Goal: Task Accomplishment & Management: Use online tool/utility

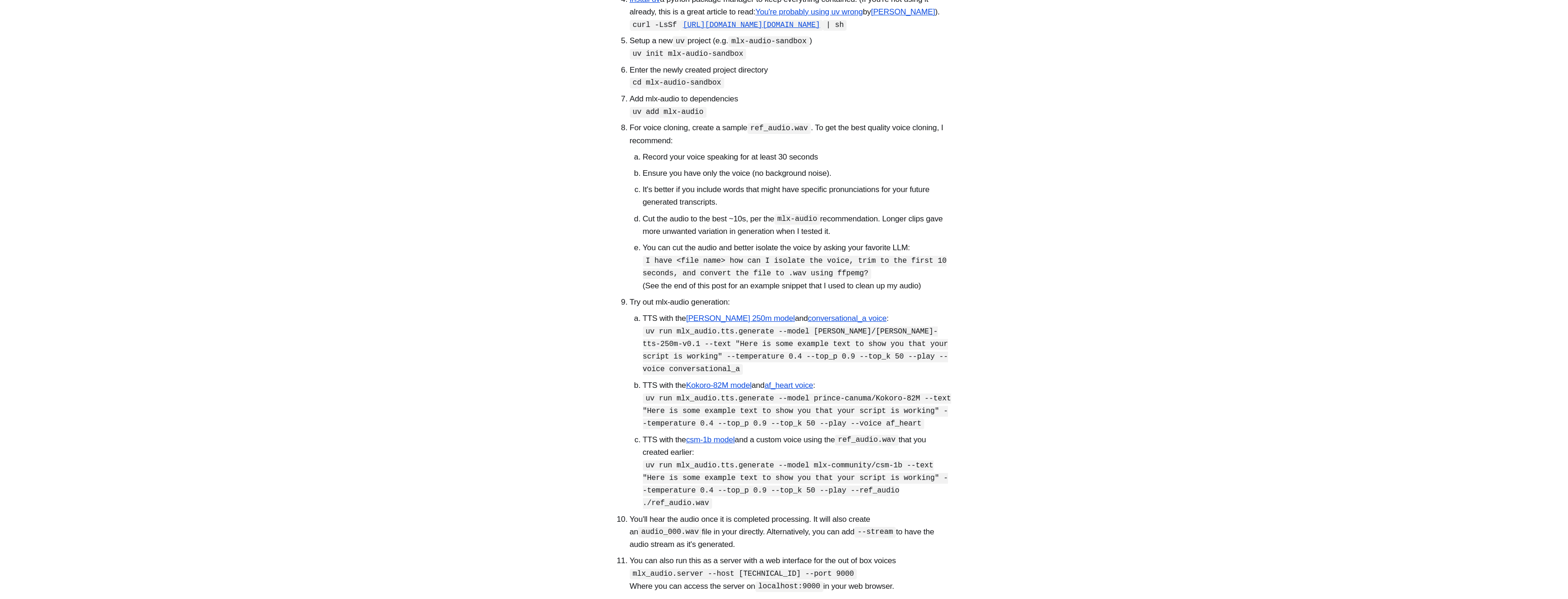
scroll to position [472, 0]
drag, startPoint x: 713, startPoint y: 429, endPoint x: 644, endPoint y: 429, distance: 69.0
click at [644, 374] on code "uv run mlx_audio.tts.generate --model [PERSON_NAME]/[PERSON_NAME]-tts-250m-v0.1…" at bounding box center [796, 350] width 306 height 48
drag, startPoint x: 780, startPoint y: 457, endPoint x: 920, endPoint y: 455, distance: 140.0
click at [920, 429] on code "uv run mlx_audio.tts.generate --model prince-canuma/Kokoro-82M --text "Here is …" at bounding box center [797, 411] width 309 height 36
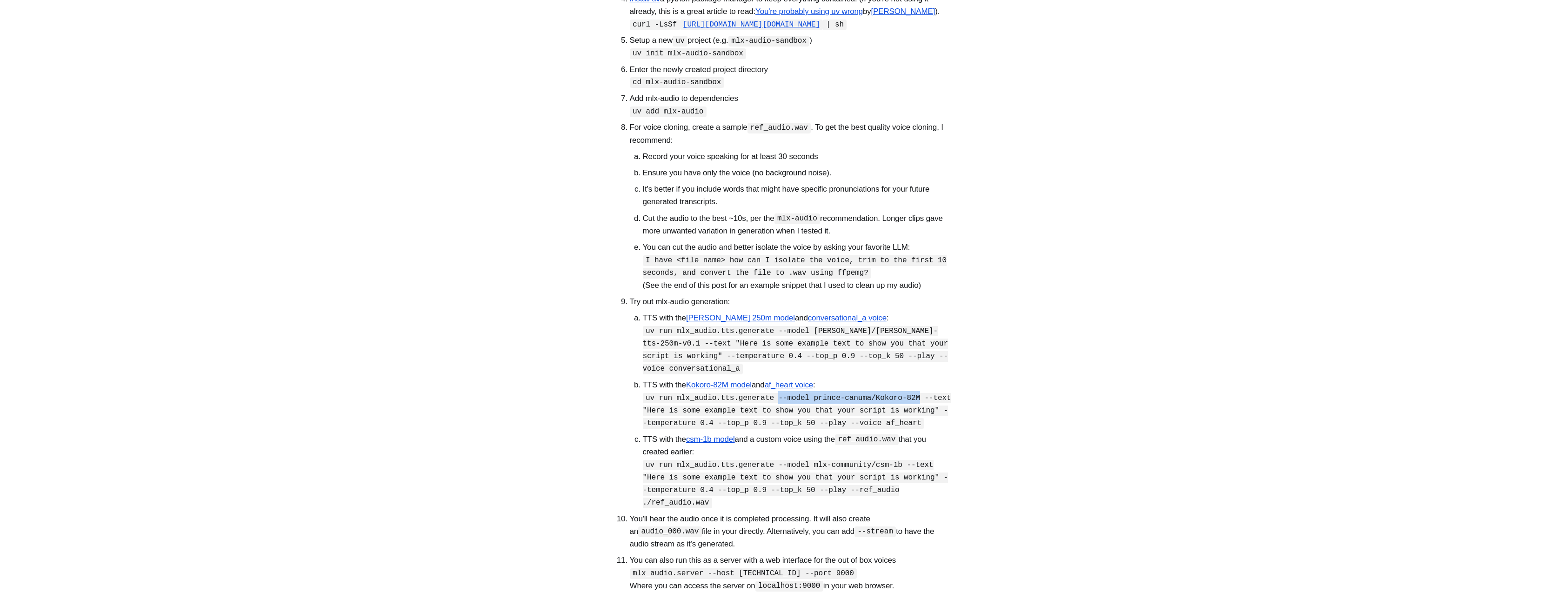
copy code "--model prince-canuma/Kokoro-82M"
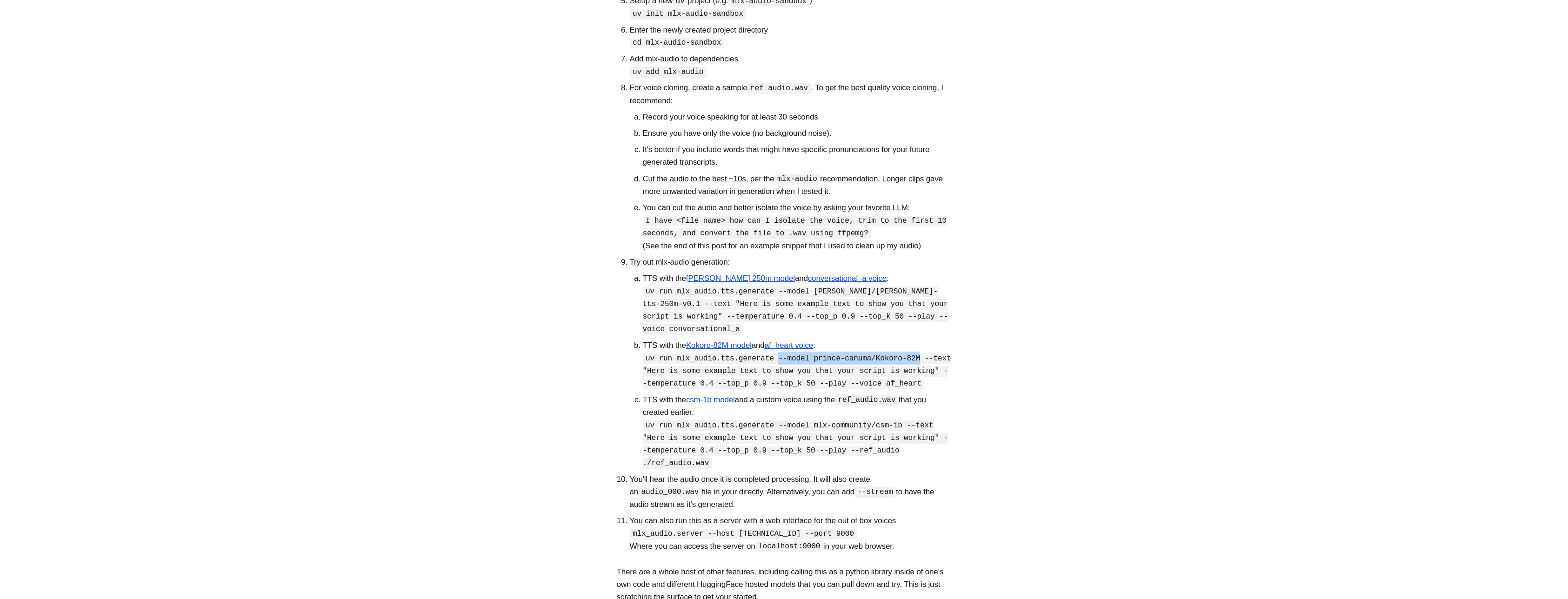
scroll to position [595, 0]
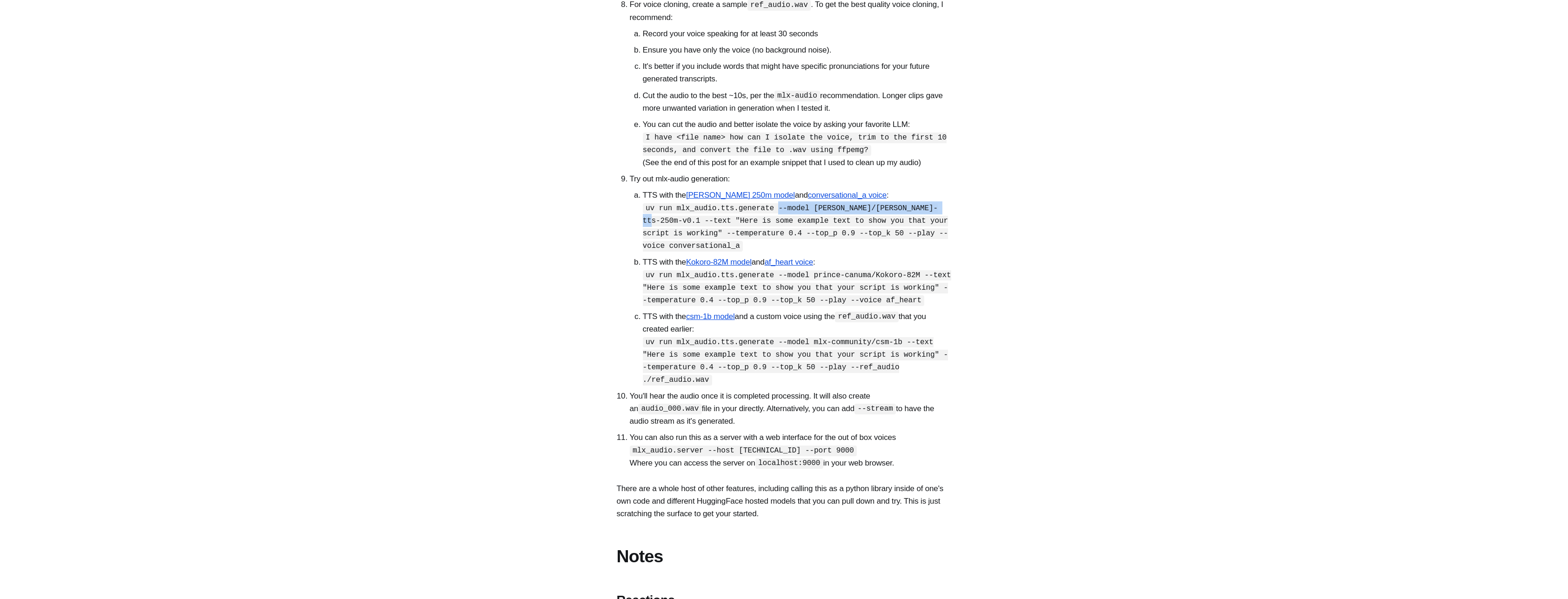
drag, startPoint x: 780, startPoint y: 265, endPoint x: 946, endPoint y: 265, distance: 166.0
click at [946, 251] on code "uv run mlx_audio.tts.generate --model [PERSON_NAME]/[PERSON_NAME]-tts-250m-v0.1…" at bounding box center [796, 227] width 306 height 48
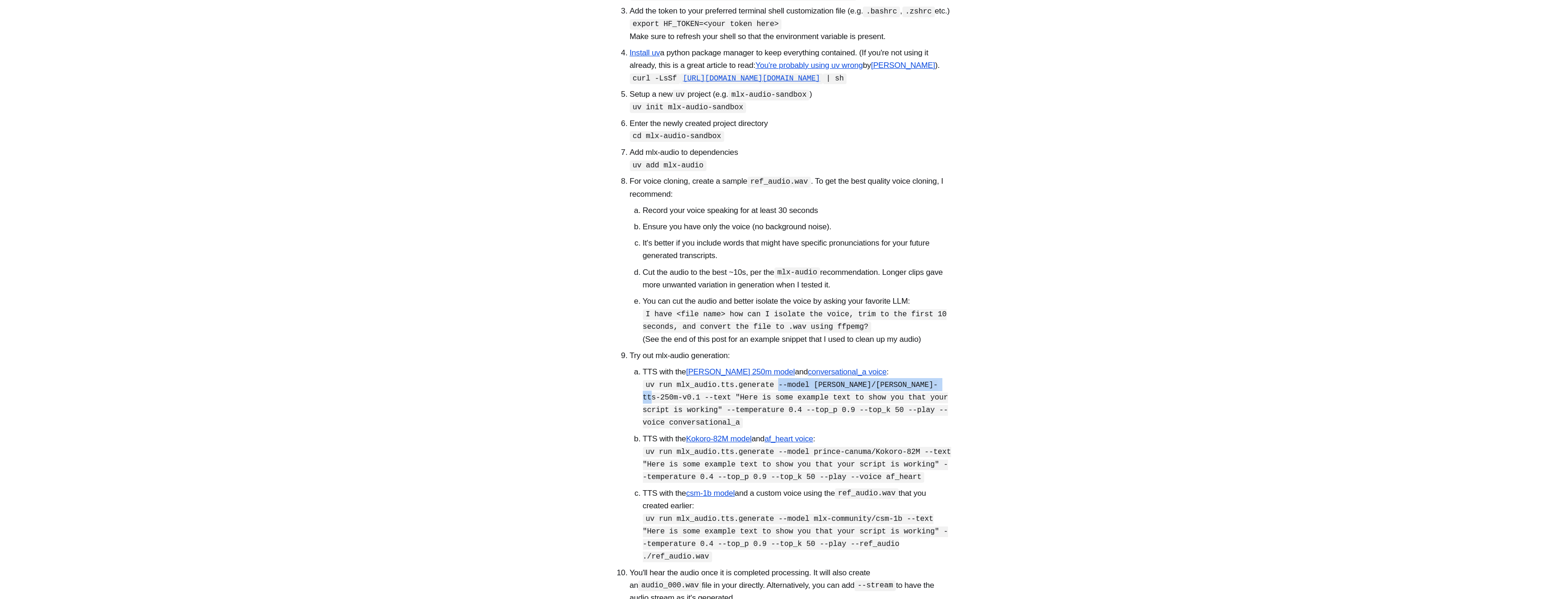
scroll to position [497, 0]
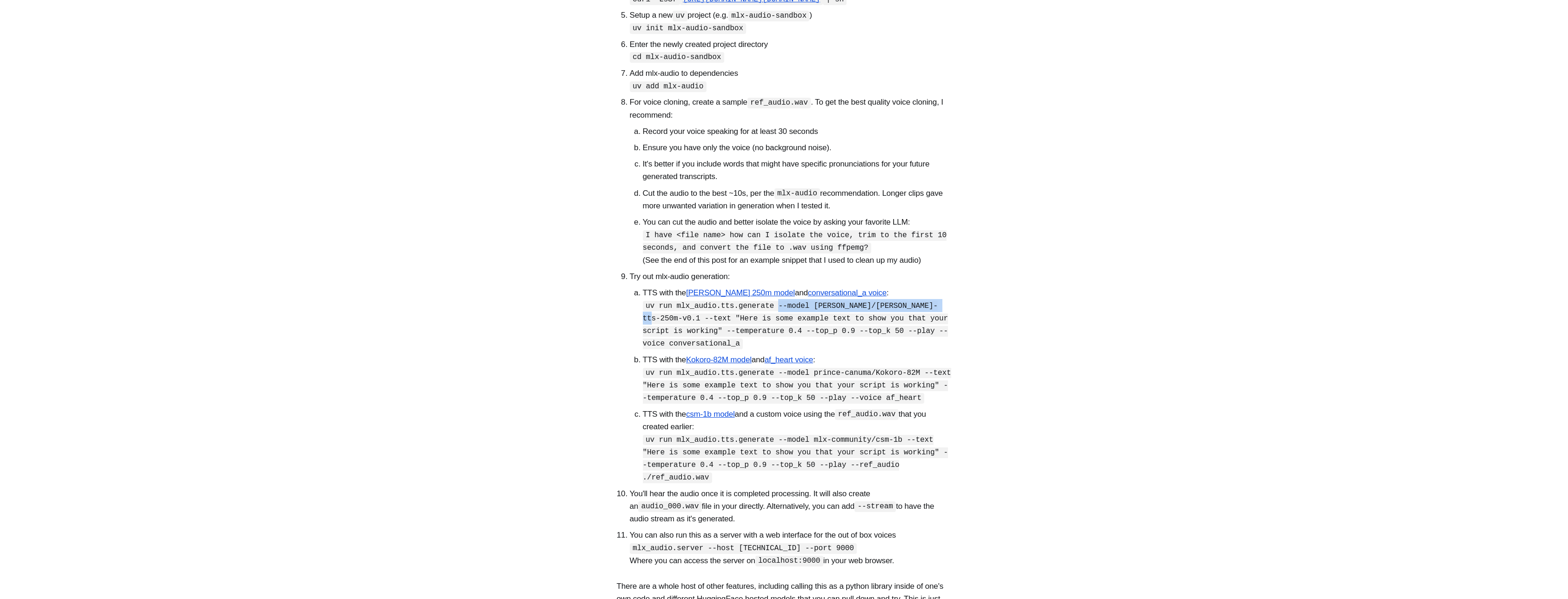
copy code "--model [PERSON_NAME]/[PERSON_NAME]-tts-250m-v0.1"
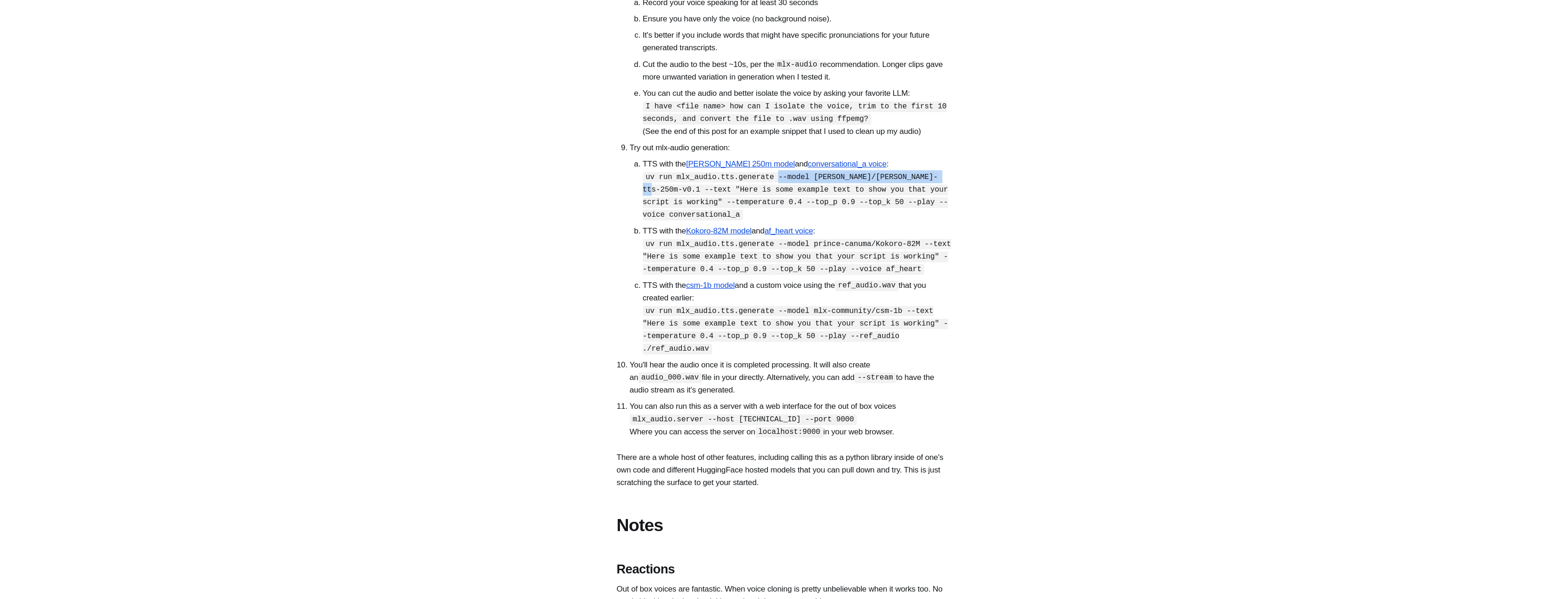
scroll to position [608, 0]
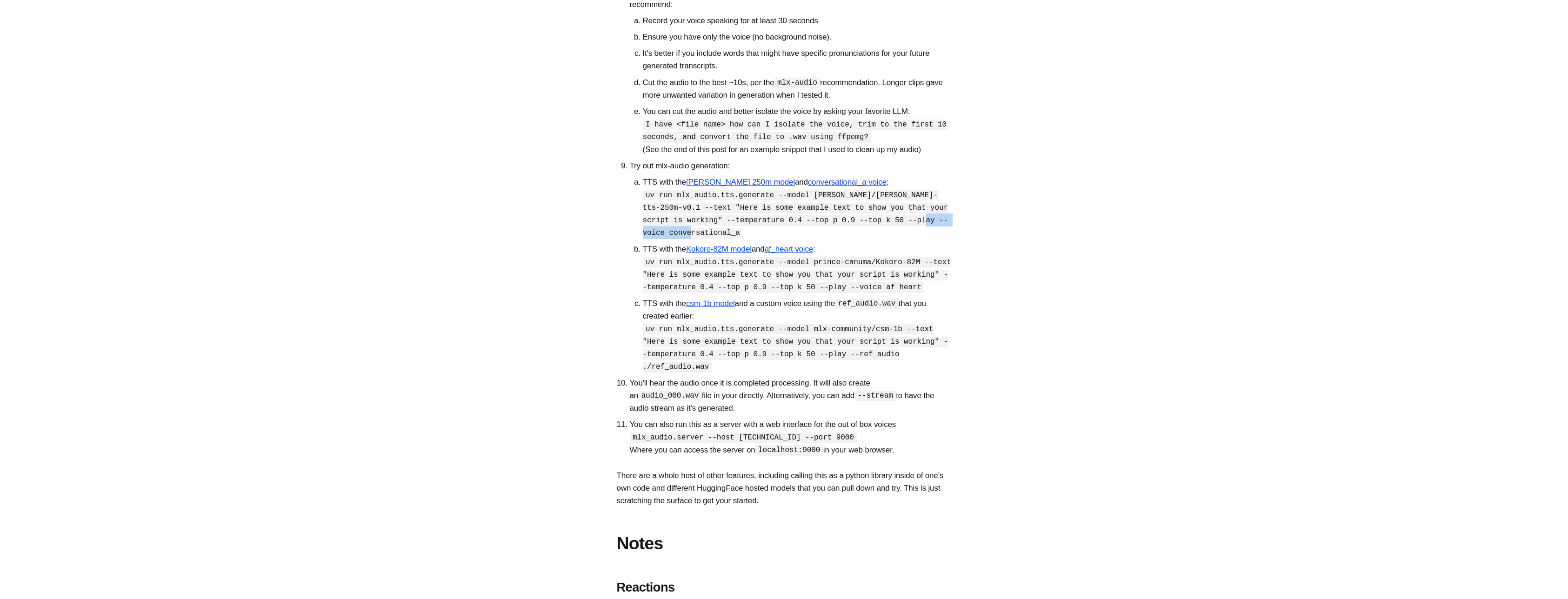
drag, startPoint x: 644, startPoint y: 292, endPoint x: 714, endPoint y: 293, distance: 70.0
click at [714, 239] on code "uv run mlx_audio.tts.generate --model [PERSON_NAME]/[PERSON_NAME]-tts-250m-v0.1…" at bounding box center [796, 214] width 306 height 48
copy code "conversational_a"
